Goal: Navigation & Orientation: Find specific page/section

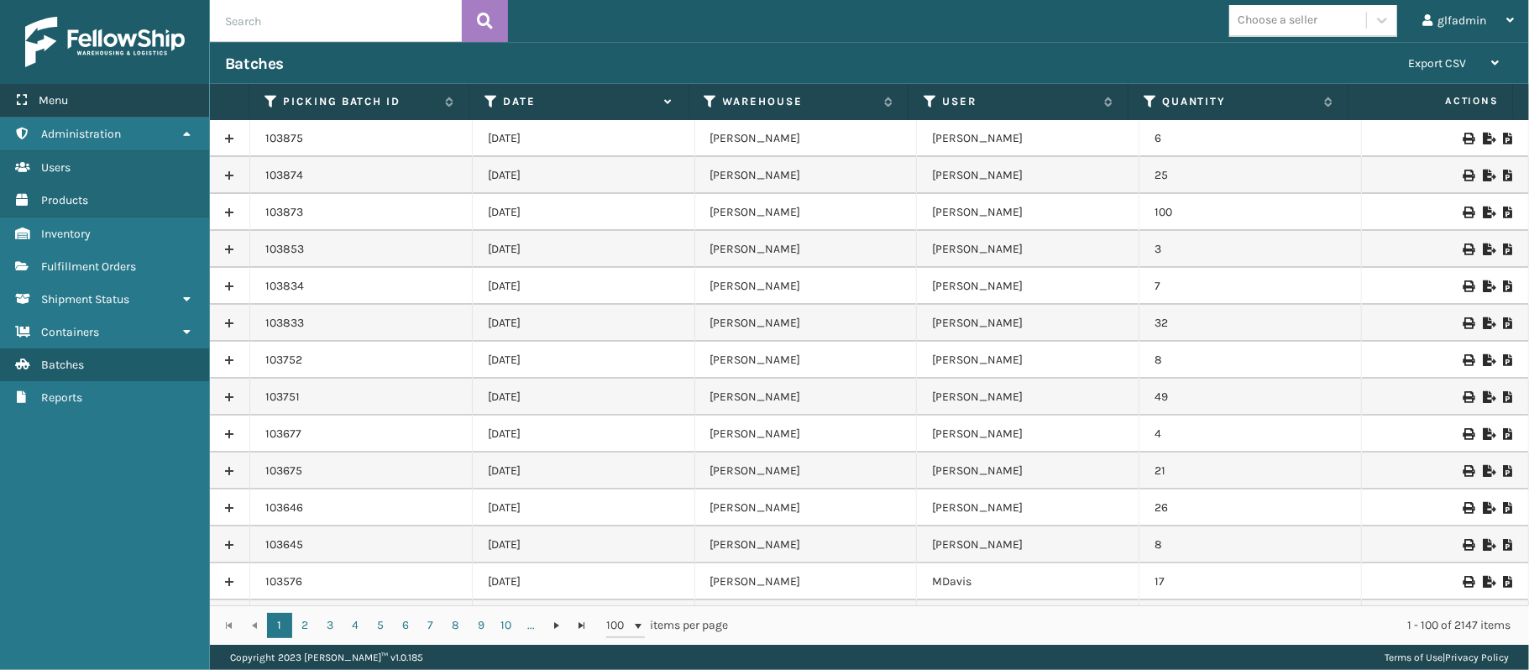
click at [81, 99] on div "Menu" at bounding box center [104, 101] width 209 height 34
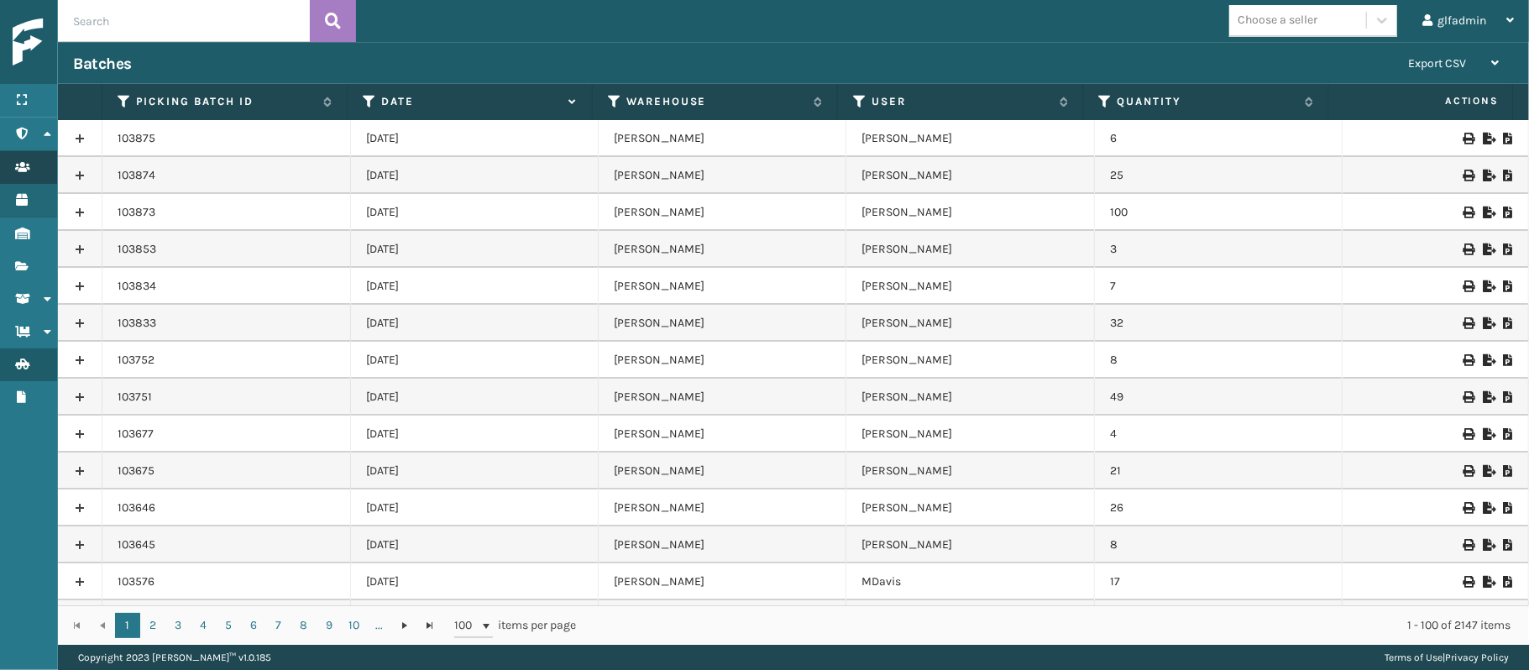
click at [15, 161] on link "Users" at bounding box center [28, 167] width 57 height 33
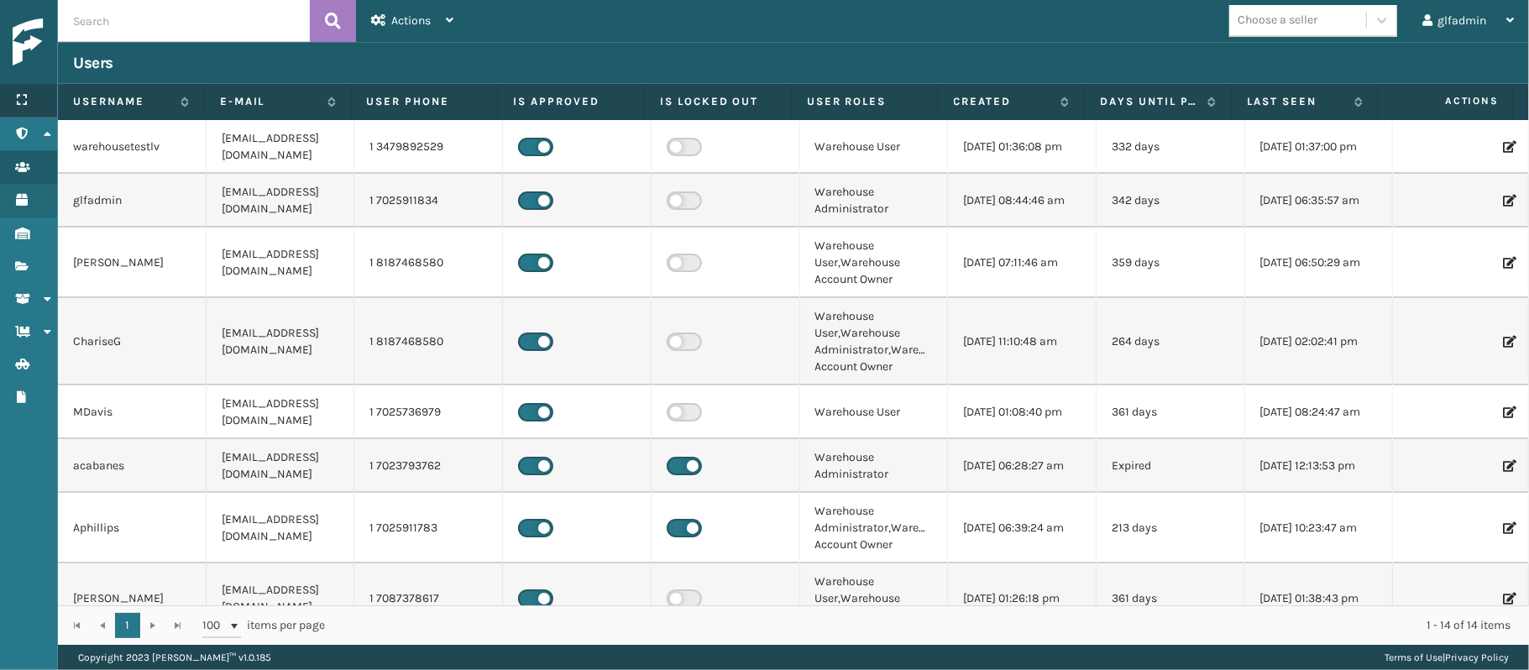
click at [28, 102] on icon at bounding box center [21, 100] width 13 height 12
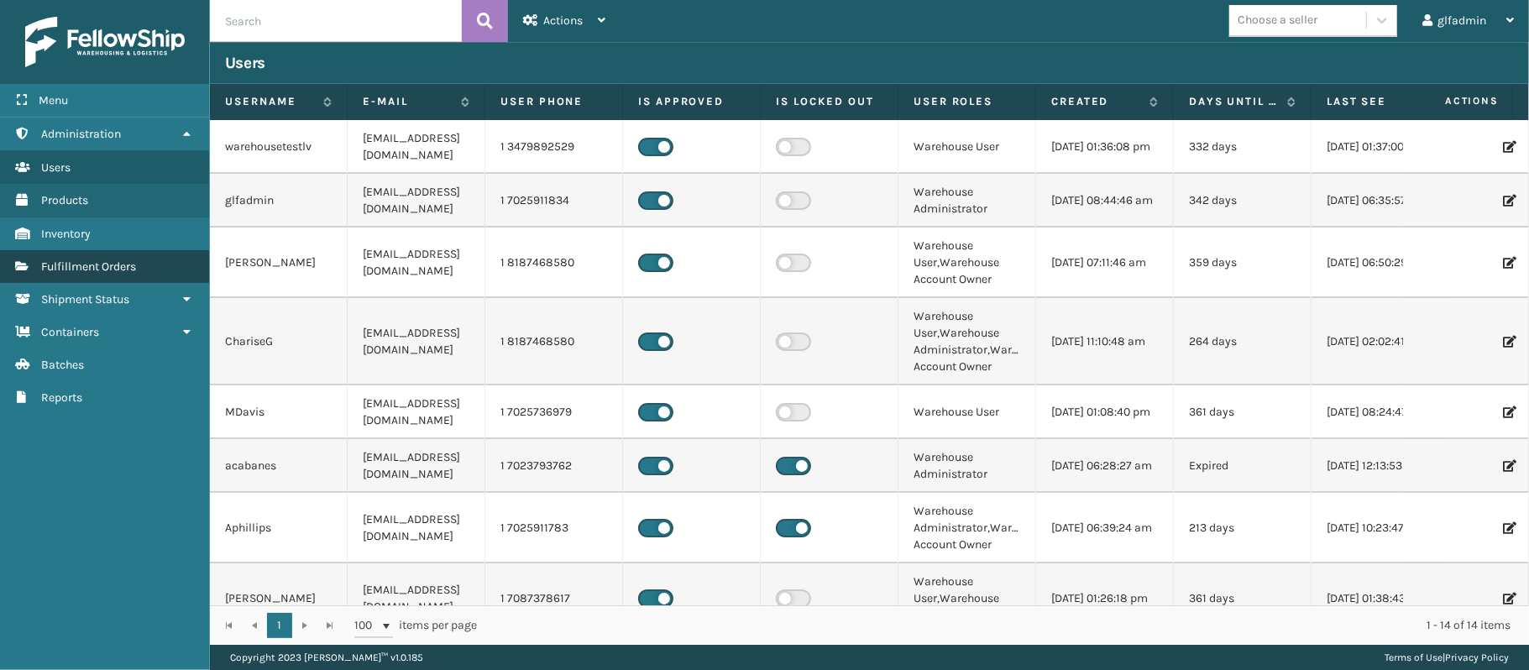
click at [95, 260] on span "Fulfillment Orders" at bounding box center [88, 266] width 95 height 14
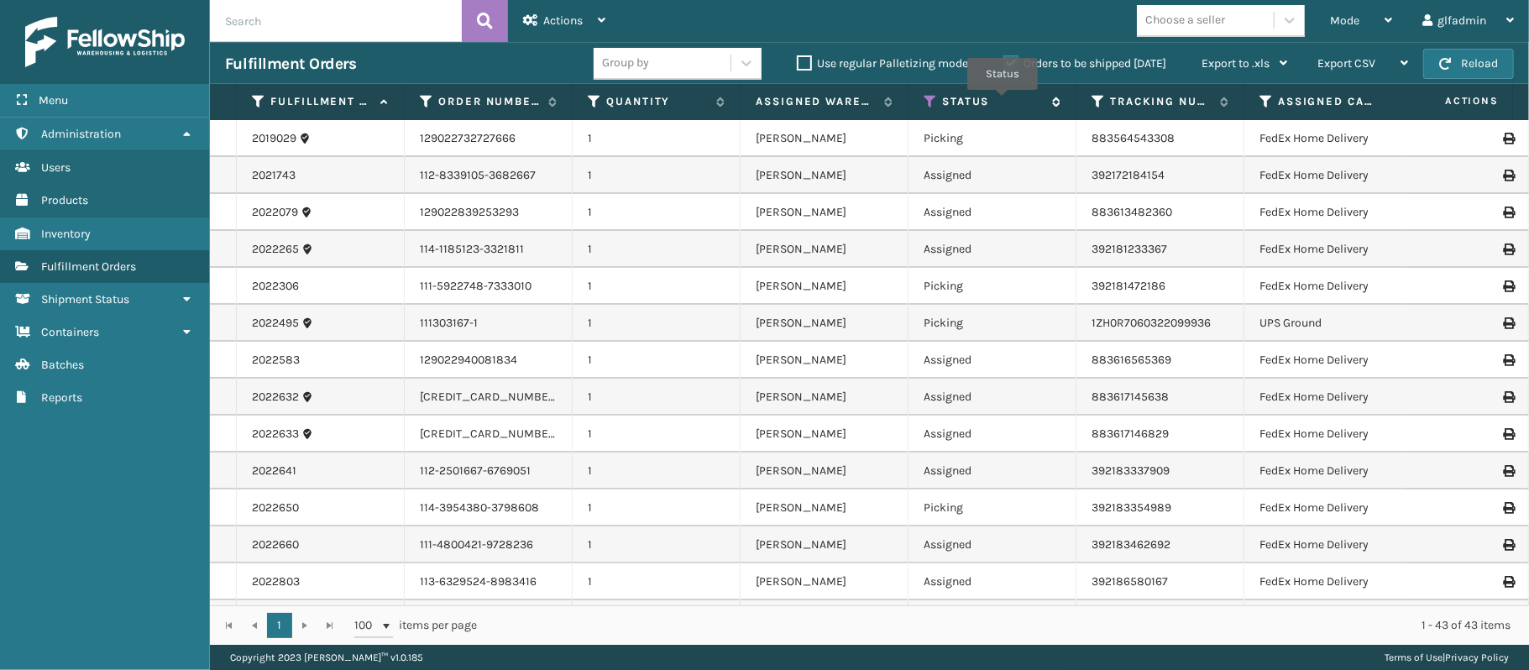
click at [1002, 102] on label "Status" at bounding box center [993, 101] width 102 height 15
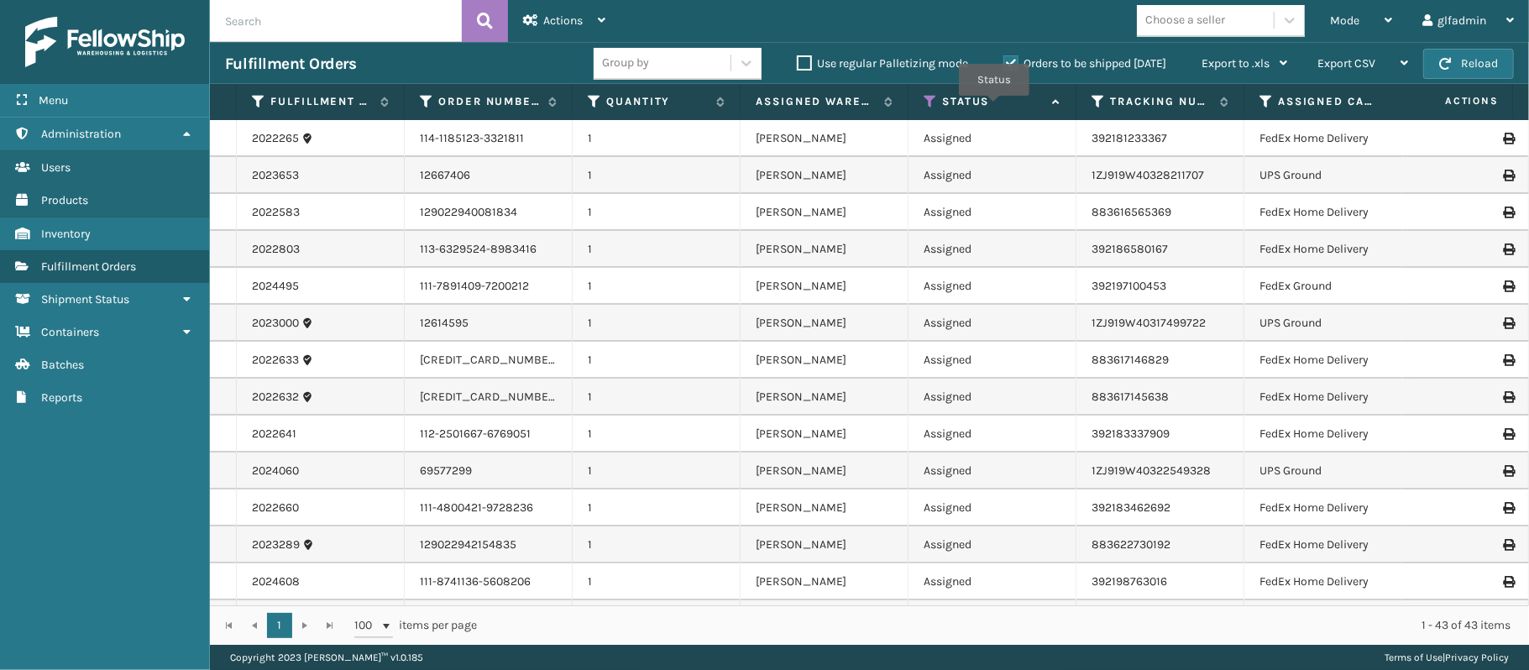
click at [994, 108] on label "Status" at bounding box center [993, 101] width 102 height 15
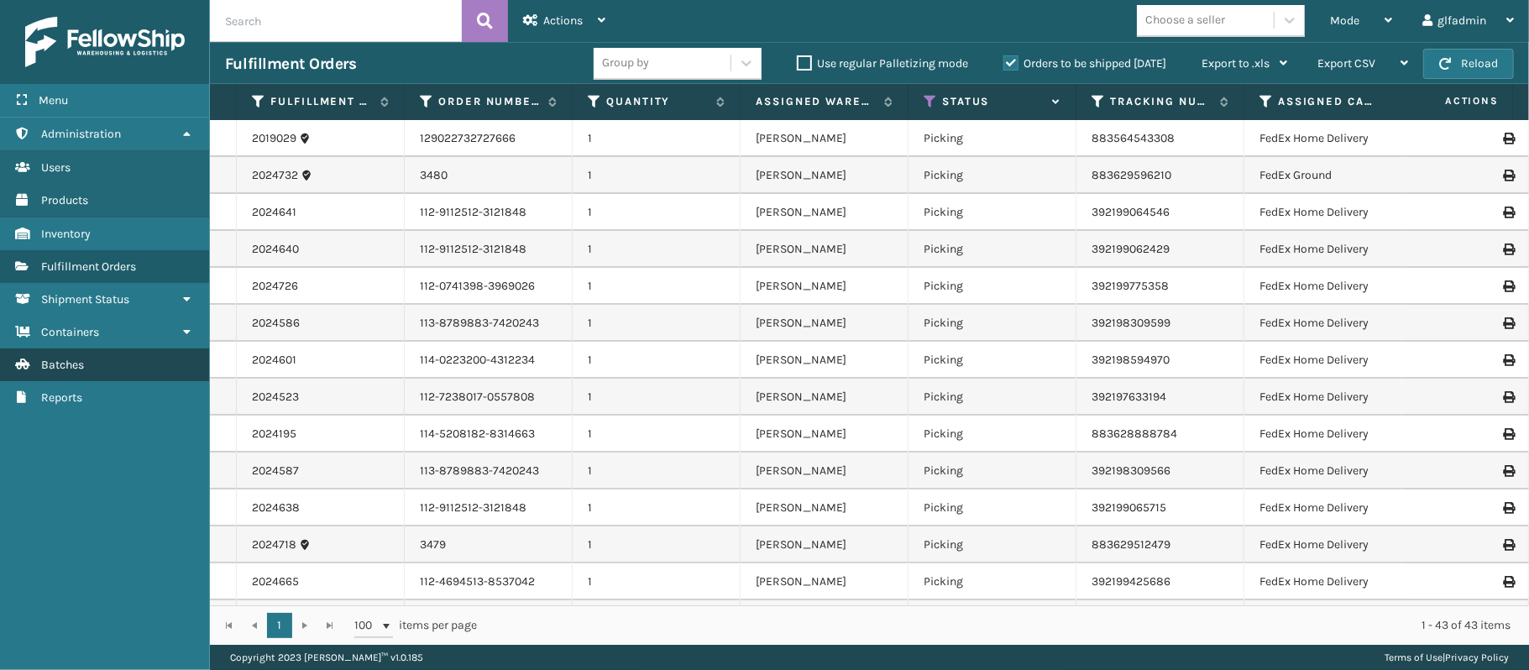
click at [47, 372] on span "Batches" at bounding box center [62, 365] width 43 height 14
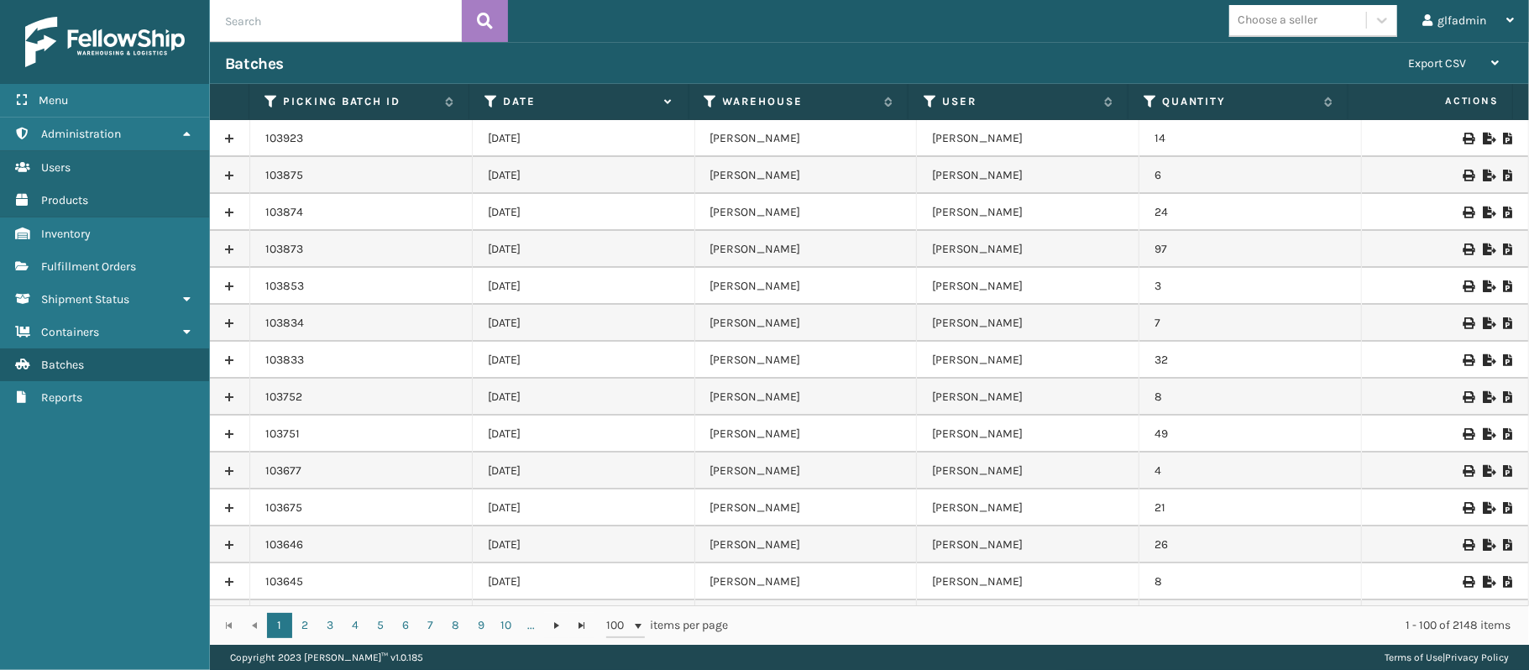
click at [1464, 143] on div at bounding box center [1445, 139] width 136 height 12
click at [1482, 143] on icon at bounding box center [1487, 139] width 10 height 12
